Goal: Task Accomplishment & Management: Manage account settings

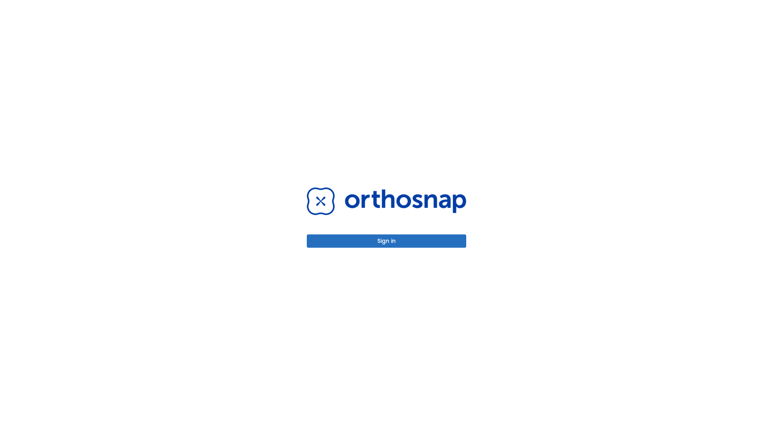
click at [387, 241] on button "Sign in" at bounding box center [386, 240] width 159 height 13
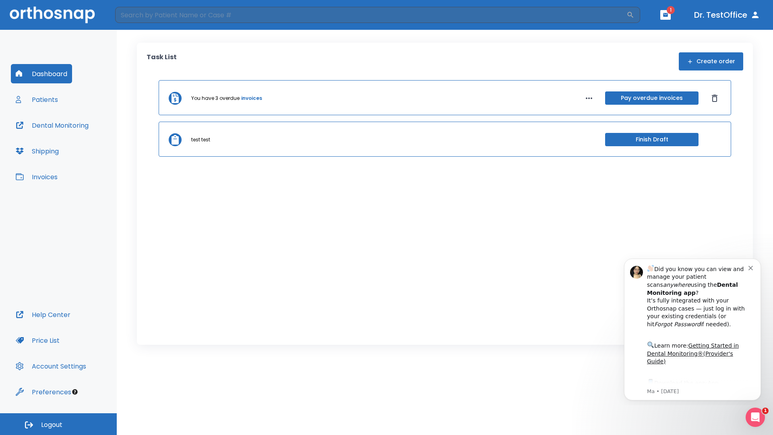
click at [58, 424] on span "Logout" at bounding box center [51, 424] width 21 height 9
